Goal: Check status: Check status

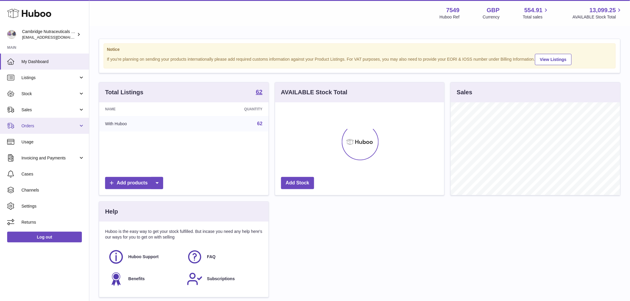
scroll to position [93, 169]
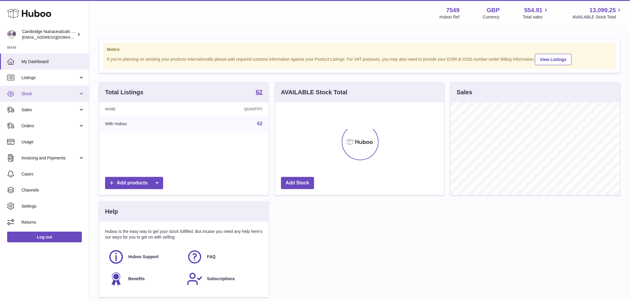
click at [37, 95] on span "Stock" at bounding box center [49, 94] width 57 height 6
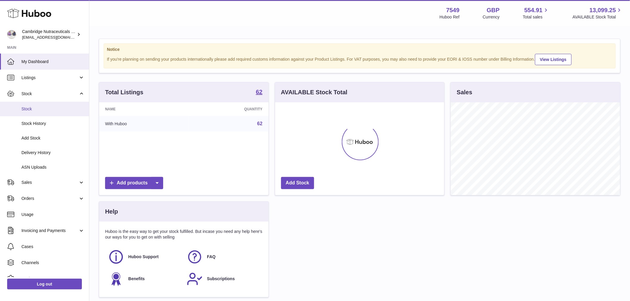
click at [35, 108] on span "Stock" at bounding box center [52, 109] width 63 height 6
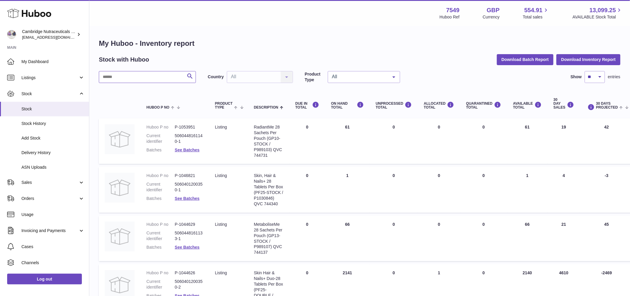
drag, startPoint x: 109, startPoint y: 77, endPoint x: 109, endPoint y: 87, distance: 9.8
type input "*****"
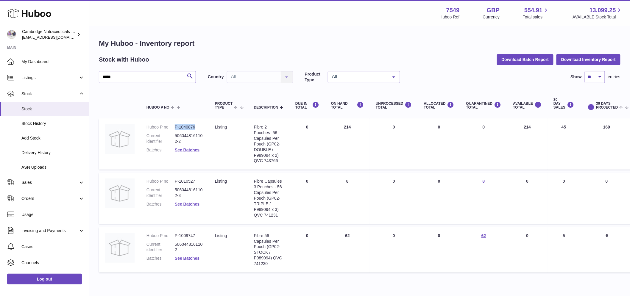
drag, startPoint x: 197, startPoint y: 126, endPoint x: 171, endPoint y: 124, distance: 25.6
click at [171, 124] on dl "Huboo P no P-1040876 Current identifier 5060448161102-2 Batches See Batches" at bounding box center [174, 140] width 57 height 32
copy dl "P-1040876"
drag, startPoint x: 194, startPoint y: 186, endPoint x: 193, endPoint y: 182, distance: 4.3
click at [193, 185] on dl "Huboo P no P-1010527 Current identifier 5060448161102-3 Batches See Batches" at bounding box center [174, 195] width 57 height 32
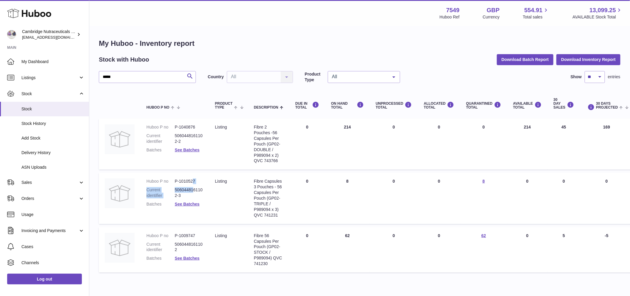
click at [197, 182] on dd "P-1010527" at bounding box center [189, 182] width 28 height 6
drag, startPoint x: 209, startPoint y: 191, endPoint x: 228, endPoint y: 199, distance: 20.8
click at [210, 191] on td "Product Type listing" at bounding box center [228, 198] width 39 height 51
drag, startPoint x: 194, startPoint y: 180, endPoint x: 169, endPoint y: 180, distance: 24.7
click at [169, 180] on dl "Huboo P no P-1010527 Current identifier 5060448161102-3 Batches See Batches" at bounding box center [174, 195] width 57 height 32
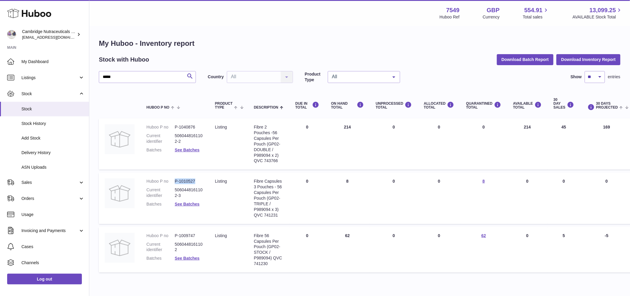
copy dl "P-1010527"
click at [42, 181] on span "Sales" at bounding box center [49, 183] width 57 height 6
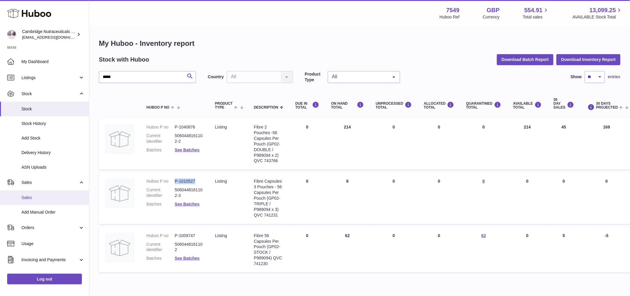
click at [53, 196] on span "Sales" at bounding box center [52, 198] width 63 height 6
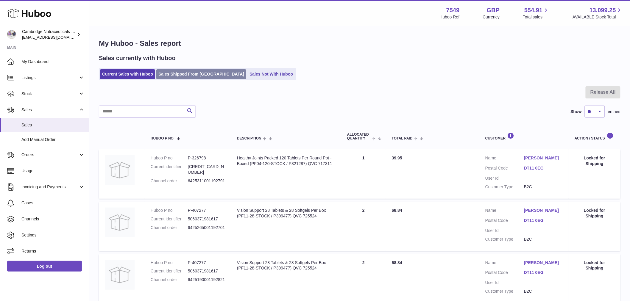
click at [172, 75] on link "Sales Shipped From [GEOGRAPHIC_DATA]" at bounding box center [201, 74] width 90 height 10
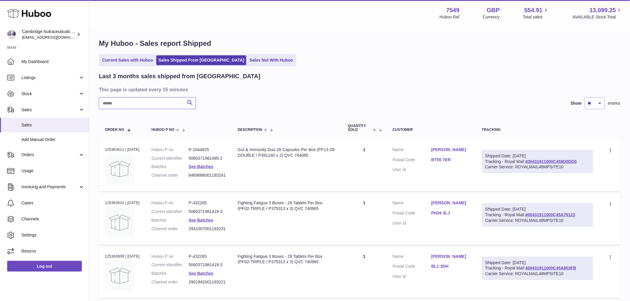
click at [119, 104] on input "text" at bounding box center [147, 103] width 97 height 12
paste input "******"
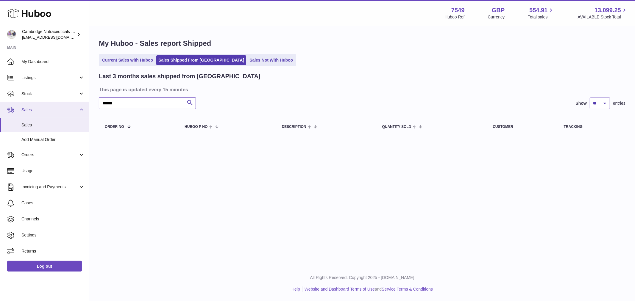
drag, startPoint x: 124, startPoint y: 103, endPoint x: 79, endPoint y: 105, distance: 45.3
click at [79, 105] on div "Huboo Cambridge Nutraceuticals Ltd [EMAIL_ADDRESS][DOMAIN_NAME] Main My Dashboa…" at bounding box center [317, 150] width 635 height 301
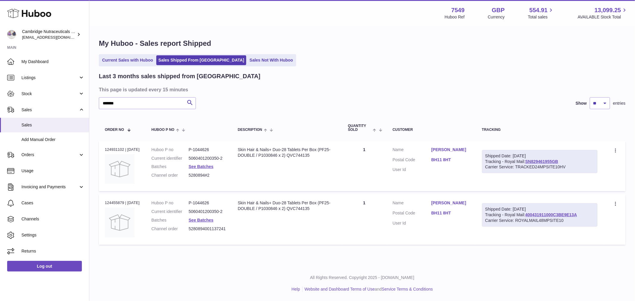
drag, startPoint x: 233, startPoint y: 227, endPoint x: 191, endPoint y: 227, distance: 42.6
click at [191, 227] on td "Huboo P no P-1044626 Current identifier 5060401200350-2 Batches See Batches Cha…" at bounding box center [189, 219] width 86 height 50
copy dl "5280894001137241"
drag, startPoint x: 126, startPoint y: 105, endPoint x: 90, endPoint y: 109, distance: 36.6
click at [90, 109] on div "My Huboo - Sales report Shipped Current Sales with Huboo Sales Shipped From [GE…" at bounding box center [362, 143] width 546 height 233
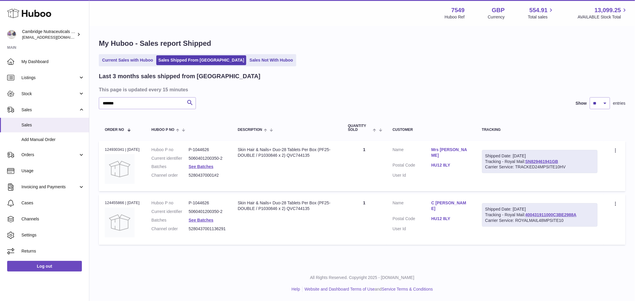
drag, startPoint x: 234, startPoint y: 231, endPoint x: 184, endPoint y: 230, distance: 49.7
click at [185, 230] on td "Huboo P no P-1044626 Current identifier 5060401200350-2 Batches See Batches Cha…" at bounding box center [189, 219] width 86 height 50
copy dl "5280437001136291"
click at [127, 102] on input "*******" at bounding box center [147, 103] width 97 height 12
drag, startPoint x: 125, startPoint y: 102, endPoint x: 79, endPoint y: 107, distance: 46.1
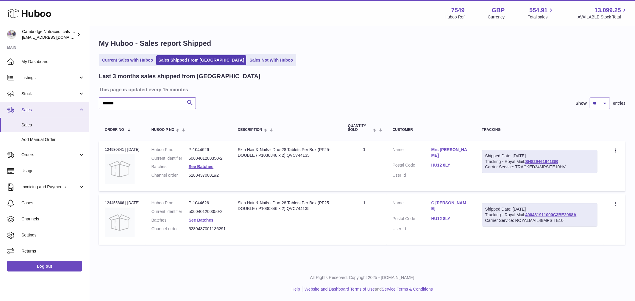
click at [79, 107] on div "Huboo Cambridge Nutraceuticals Ltd [EMAIL_ADDRESS][DOMAIN_NAME] Main My Dashboa…" at bounding box center [317, 150] width 635 height 301
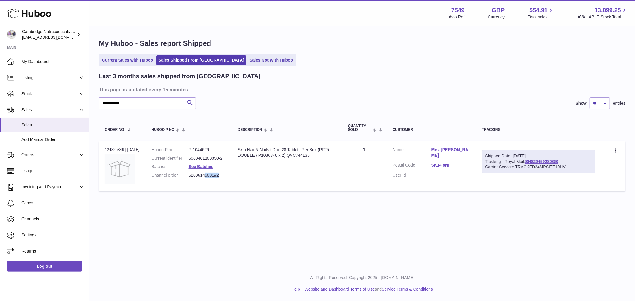
drag, startPoint x: 230, startPoint y: 173, endPoint x: 212, endPoint y: 176, distance: 18.1
click at [209, 175] on td "Huboo P no P-1044626 Current identifier 5060401200350-2 Batches See Batches Cha…" at bounding box center [189, 166] width 86 height 50
click at [215, 176] on dd "52806145001#2" at bounding box center [207, 176] width 37 height 6
drag, startPoint x: 216, startPoint y: 176, endPoint x: 185, endPoint y: 177, distance: 31.3
click at [185, 177] on dl "Huboo P no P-1044626 Current identifier 5060401200350-2 Batches See Batches Cha…" at bounding box center [189, 164] width 74 height 35
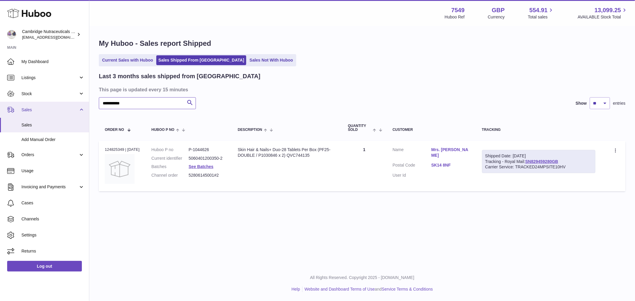
drag, startPoint x: 142, startPoint y: 106, endPoint x: 77, endPoint y: 109, distance: 65.5
click at [77, 109] on div "Huboo Cambridge Nutraceuticals Ltd [EMAIL_ADDRESS][DOMAIN_NAME] Main My Dashboa…" at bounding box center [317, 150] width 635 height 301
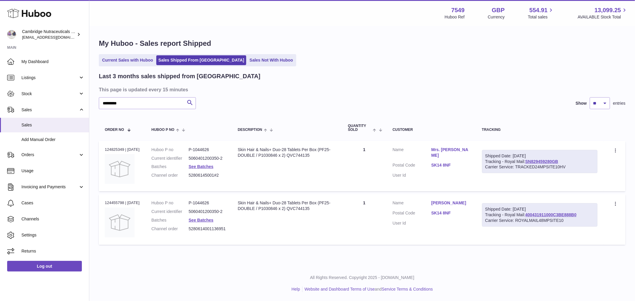
drag, startPoint x: 231, startPoint y: 227, endPoint x: 185, endPoint y: 228, distance: 46.4
click at [185, 228] on td "Huboo P no P-1044626 Current identifier 5060401200350-2 Batches See Batches Cha…" at bounding box center [189, 219] width 86 height 50
copy dl "5280614001136951"
drag, startPoint x: 138, startPoint y: 104, endPoint x: 84, endPoint y: 107, distance: 54.2
click at [84, 109] on div "Huboo Cambridge Nutraceuticals Ltd [EMAIL_ADDRESS][DOMAIN_NAME] Main My Dashboa…" at bounding box center [317, 150] width 635 height 301
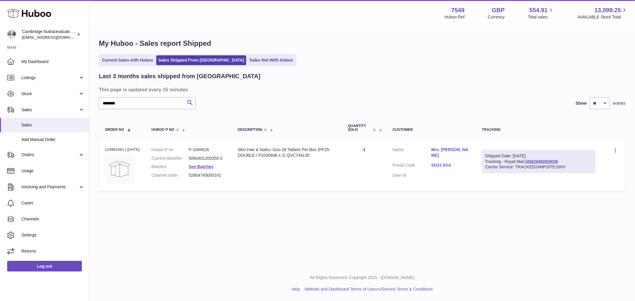
drag, startPoint x: 219, startPoint y: 174, endPoint x: 186, endPoint y: 176, distance: 33.4
click at [186, 176] on dl "Huboo P no P-1044626 Current identifier 5060401200350-2 Batches See Batches Cha…" at bounding box center [189, 164] width 74 height 35
drag, startPoint x: 127, startPoint y: 103, endPoint x: 93, endPoint y: 107, distance: 34.1
click at [94, 107] on div "My Huboo - Sales report Shipped Current Sales with Huboo Sales Shipped From [GE…" at bounding box center [362, 117] width 546 height 180
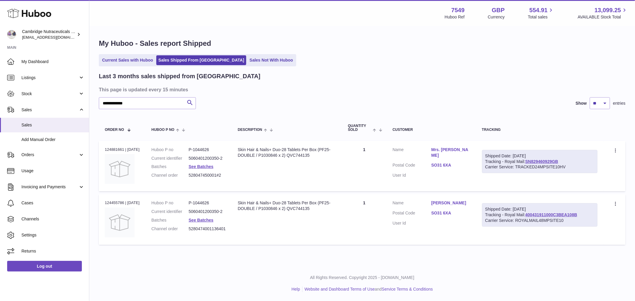
drag, startPoint x: 231, startPoint y: 230, endPoint x: 184, endPoint y: 235, distance: 47.0
click at [184, 235] on td "Huboo P no P-1044626 Current identifier 5060401200350-2 Batches See Batches Cha…" at bounding box center [189, 219] width 86 height 50
copy dl "5280474001136401"
drag, startPoint x: 139, startPoint y: 101, endPoint x: 79, endPoint y: 105, distance: 59.7
click at [79, 105] on div "Huboo Cambridge Nutraceuticals Ltd [EMAIL_ADDRESS][DOMAIN_NAME] Main My Dashboa…" at bounding box center [317, 150] width 635 height 301
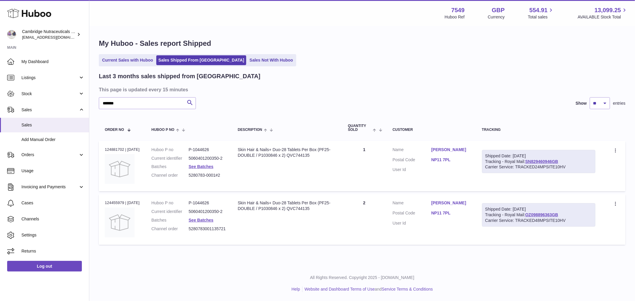
drag, startPoint x: 232, startPoint y: 227, endPoint x: 182, endPoint y: 226, distance: 49.7
click at [182, 226] on td "Huboo P no P-1044626 Current identifier 5060401200350-2 Batches See Batches Cha…" at bounding box center [189, 219] width 86 height 50
copy dl "5280783001135721"
drag, startPoint x: 121, startPoint y: 102, endPoint x: 66, endPoint y: 106, distance: 54.6
click at [66, 106] on div "Huboo Cambridge Nutraceuticals Ltd [EMAIL_ADDRESS][DOMAIN_NAME] Main My Dashboa…" at bounding box center [317, 150] width 635 height 301
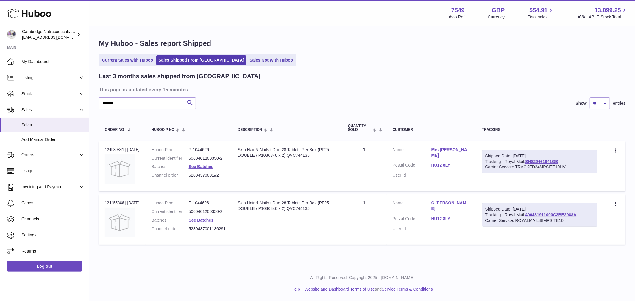
drag, startPoint x: 232, startPoint y: 228, endPoint x: 188, endPoint y: 228, distance: 44.7
click at [187, 228] on td "Huboo P no P-1044626 Current identifier 5060401200350-2 Batches See Batches Cha…" at bounding box center [189, 219] width 86 height 50
copy dl "5280437001136291"
click at [135, 100] on input "*******" at bounding box center [147, 103] width 97 height 12
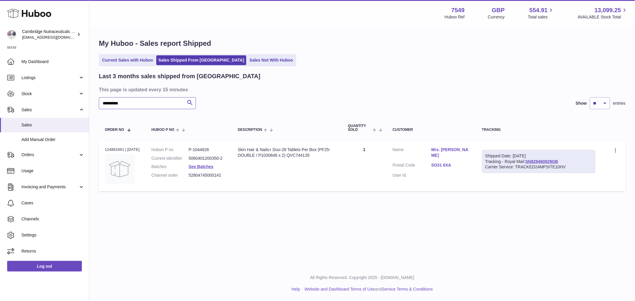
type input "**********"
click at [43, 265] on link "Log out" at bounding box center [44, 266] width 75 height 11
